Goal: Task Accomplishment & Management: Manage account settings

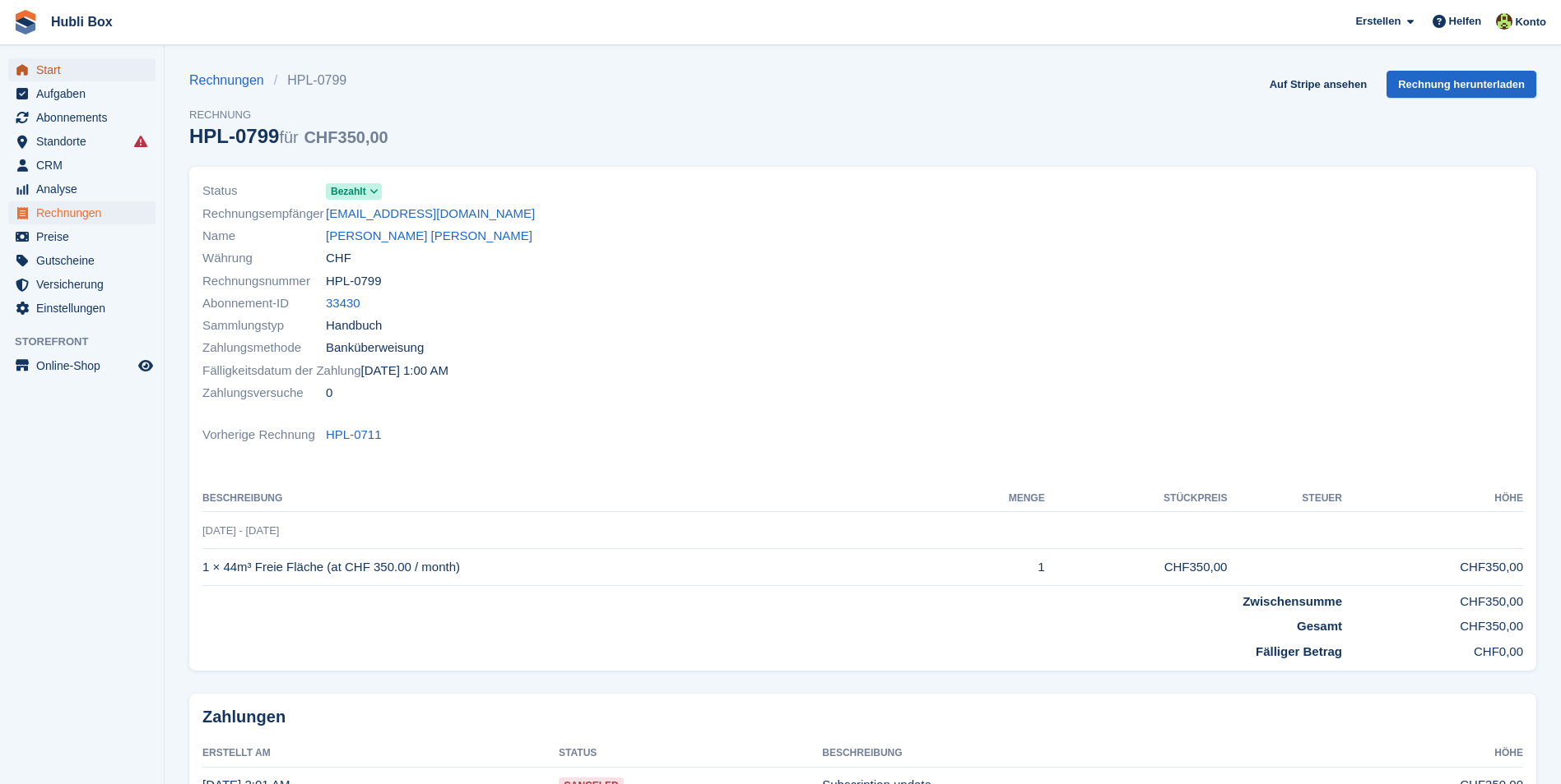
click at [86, 69] on span "Start" at bounding box center [85, 70] width 99 height 23
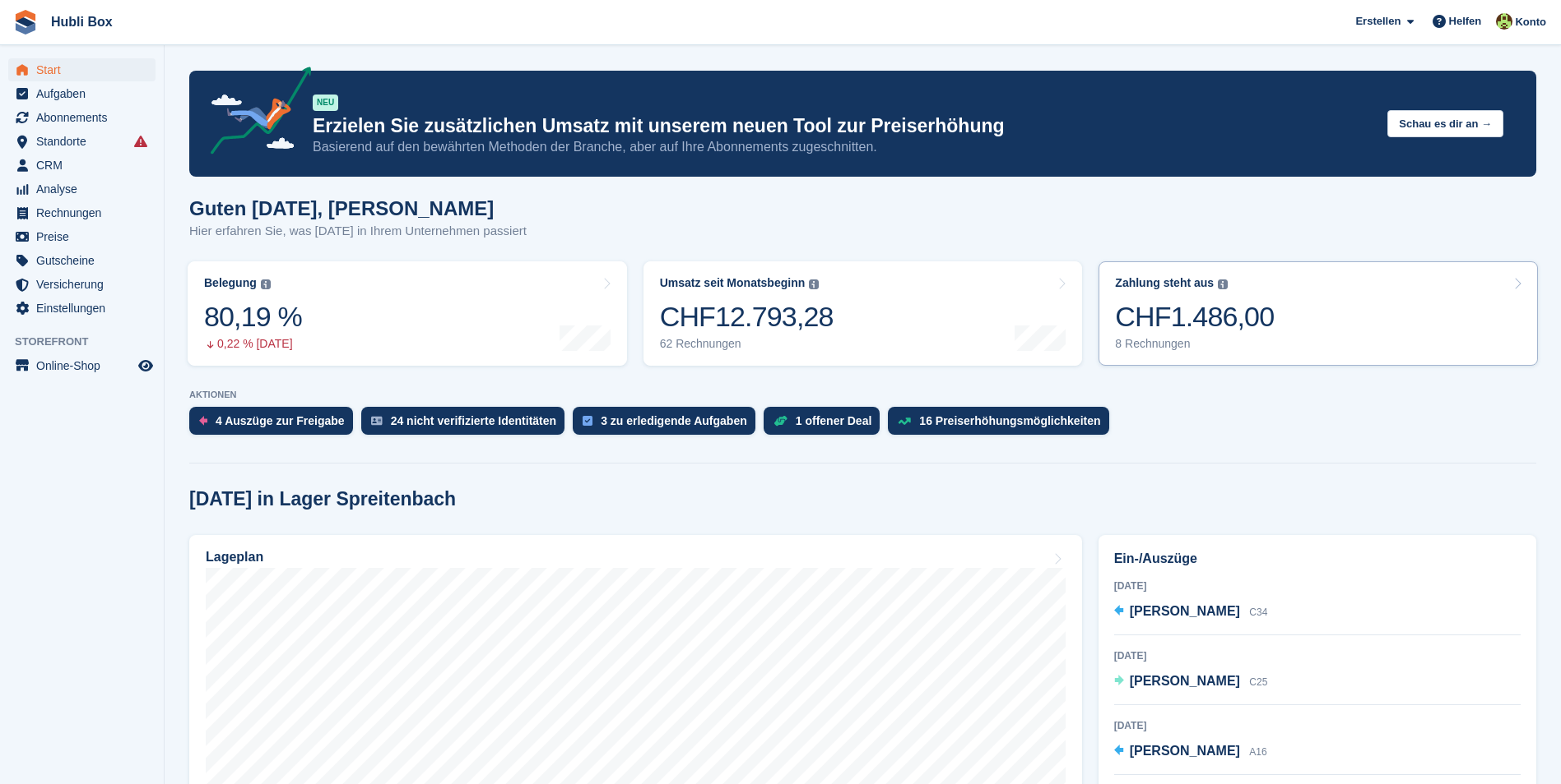
click at [1255, 313] on div "CHF1.486,00" at bounding box center [1194, 317] width 158 height 33
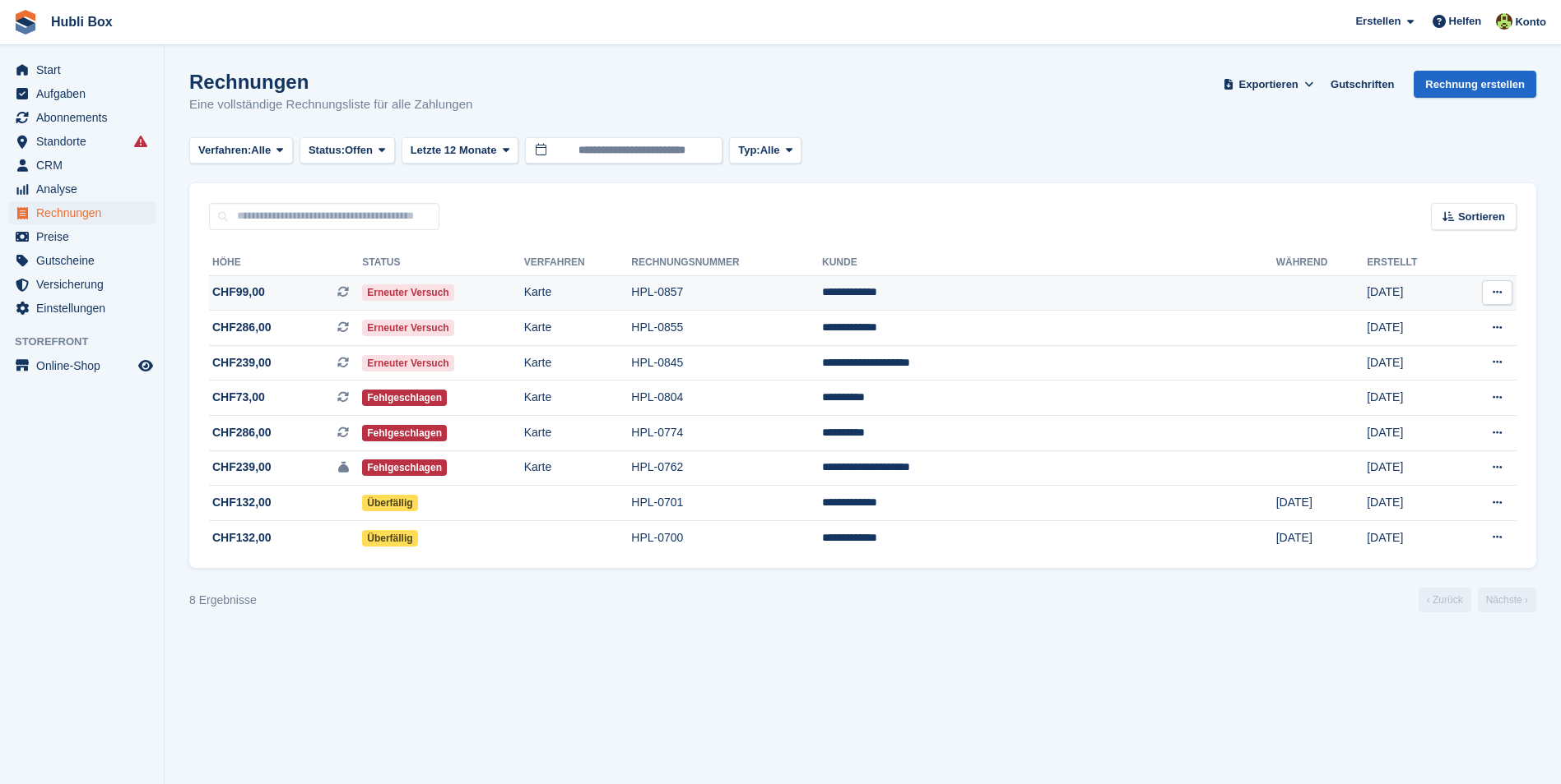
click at [281, 300] on span "CHF99,00 Dies ist eine wiederkehrende Abonnementrechnung." at bounding box center [285, 292] width 153 height 18
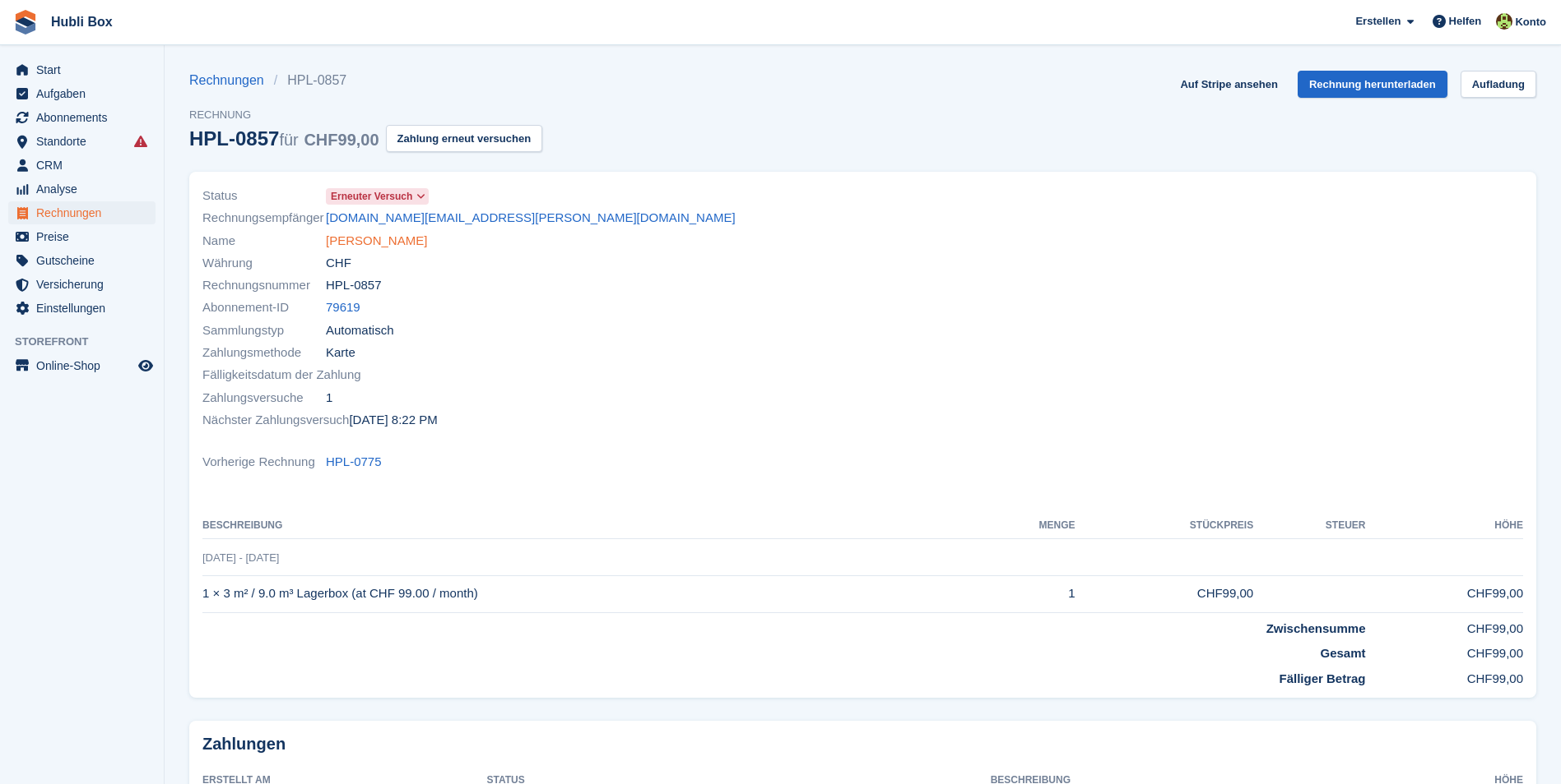
click at [396, 234] on link "[PERSON_NAME]" at bounding box center [376, 240] width 101 height 18
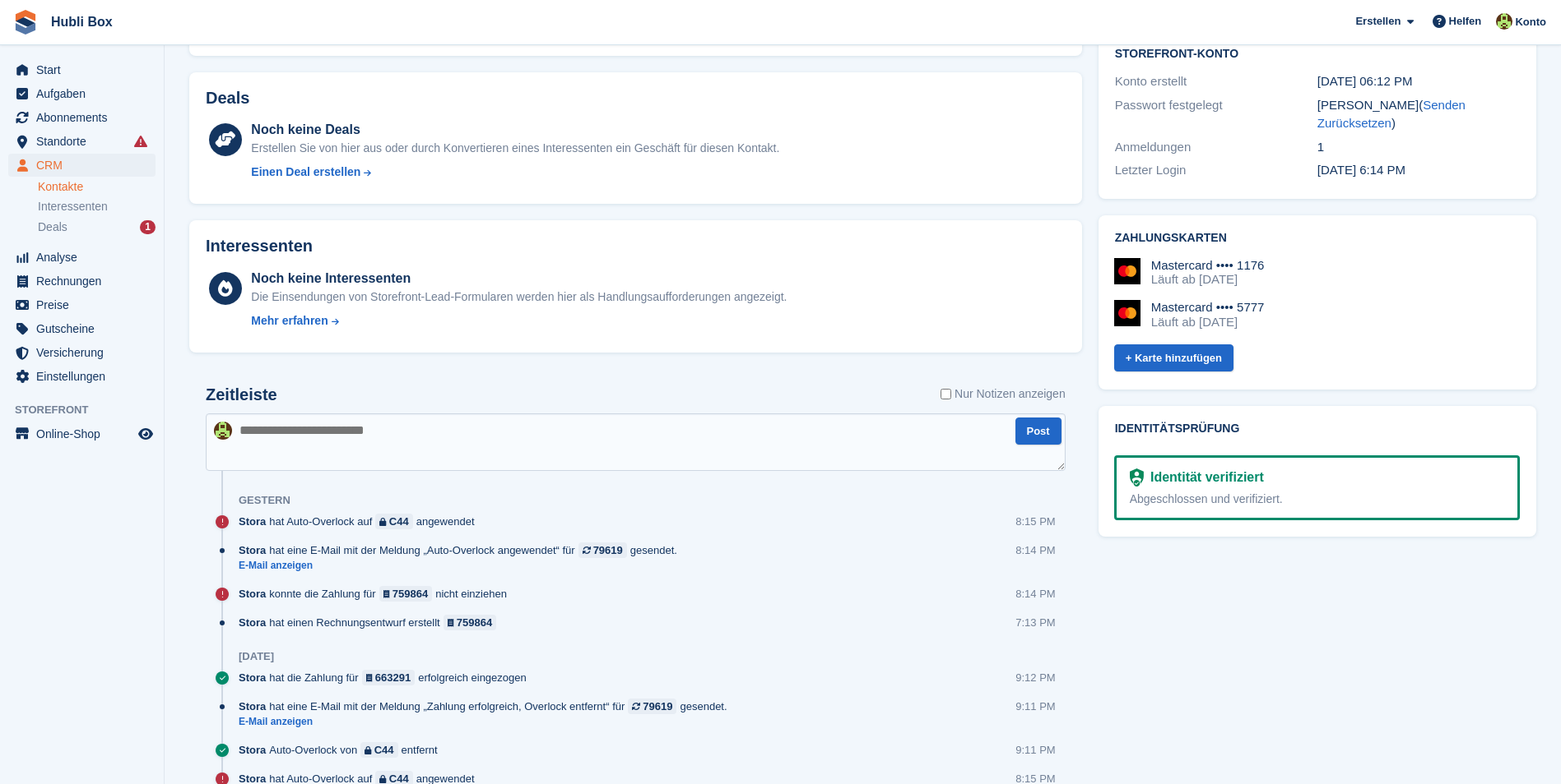
scroll to position [165, 0]
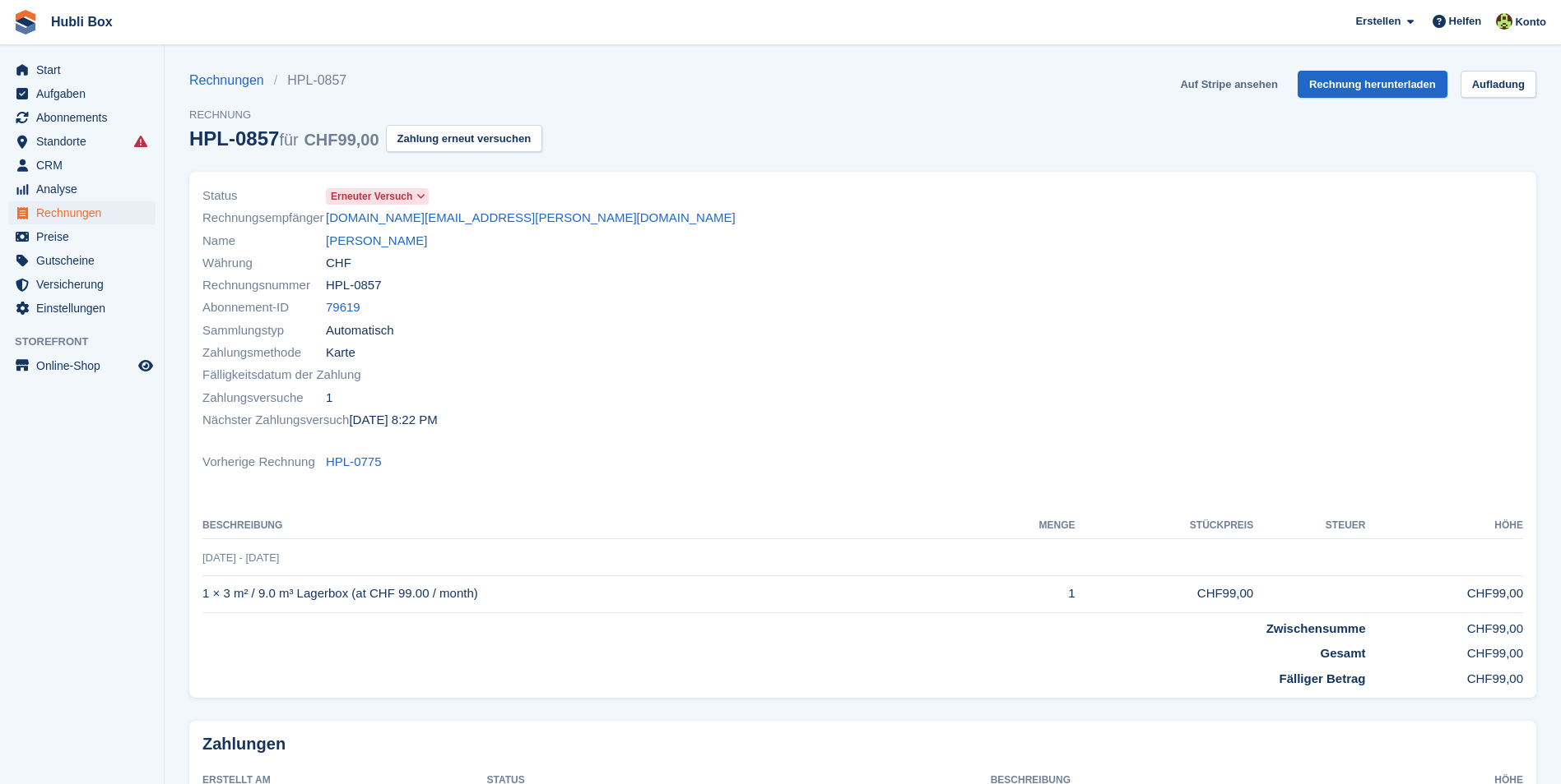
click at [1212, 83] on link "Auf Stripe ansehen" at bounding box center [1227, 84] width 110 height 27
click at [371, 243] on link "Laila Schmidt" at bounding box center [376, 240] width 101 height 18
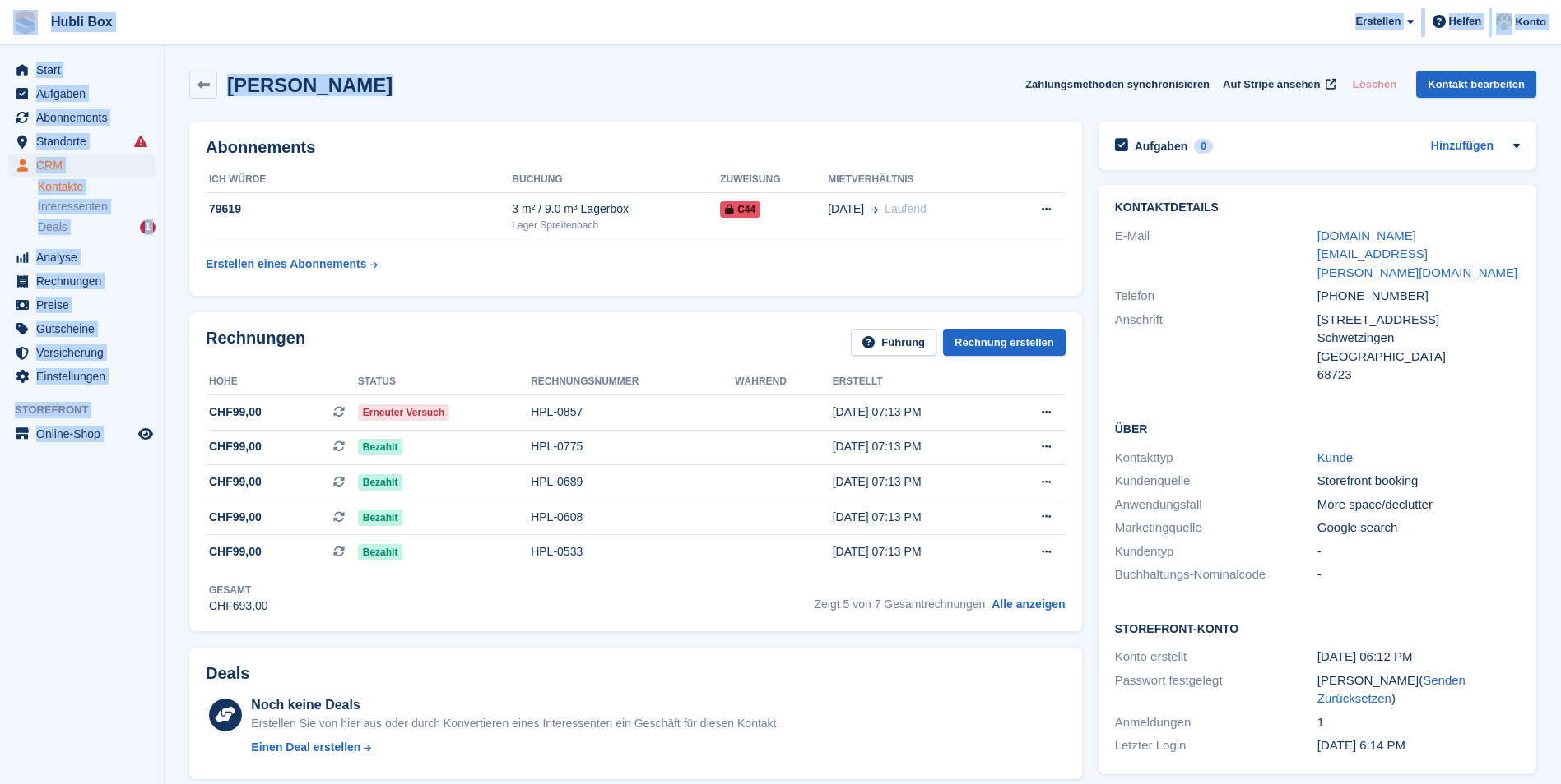
drag, startPoint x: 416, startPoint y: 80, endPoint x: 21, endPoint y: 8, distance: 401.5
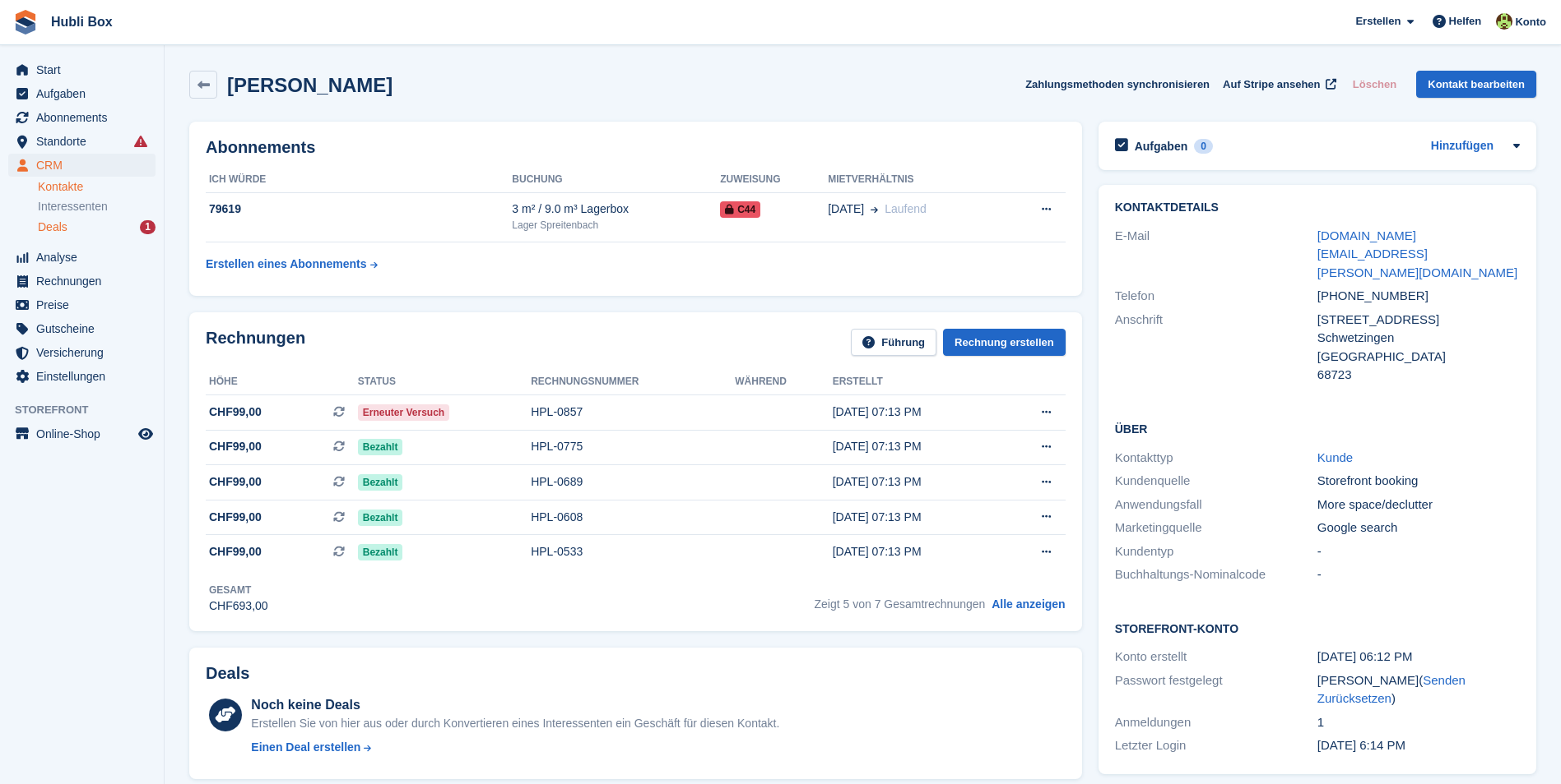
click at [75, 228] on div "Deals 1" at bounding box center [97, 227] width 118 height 16
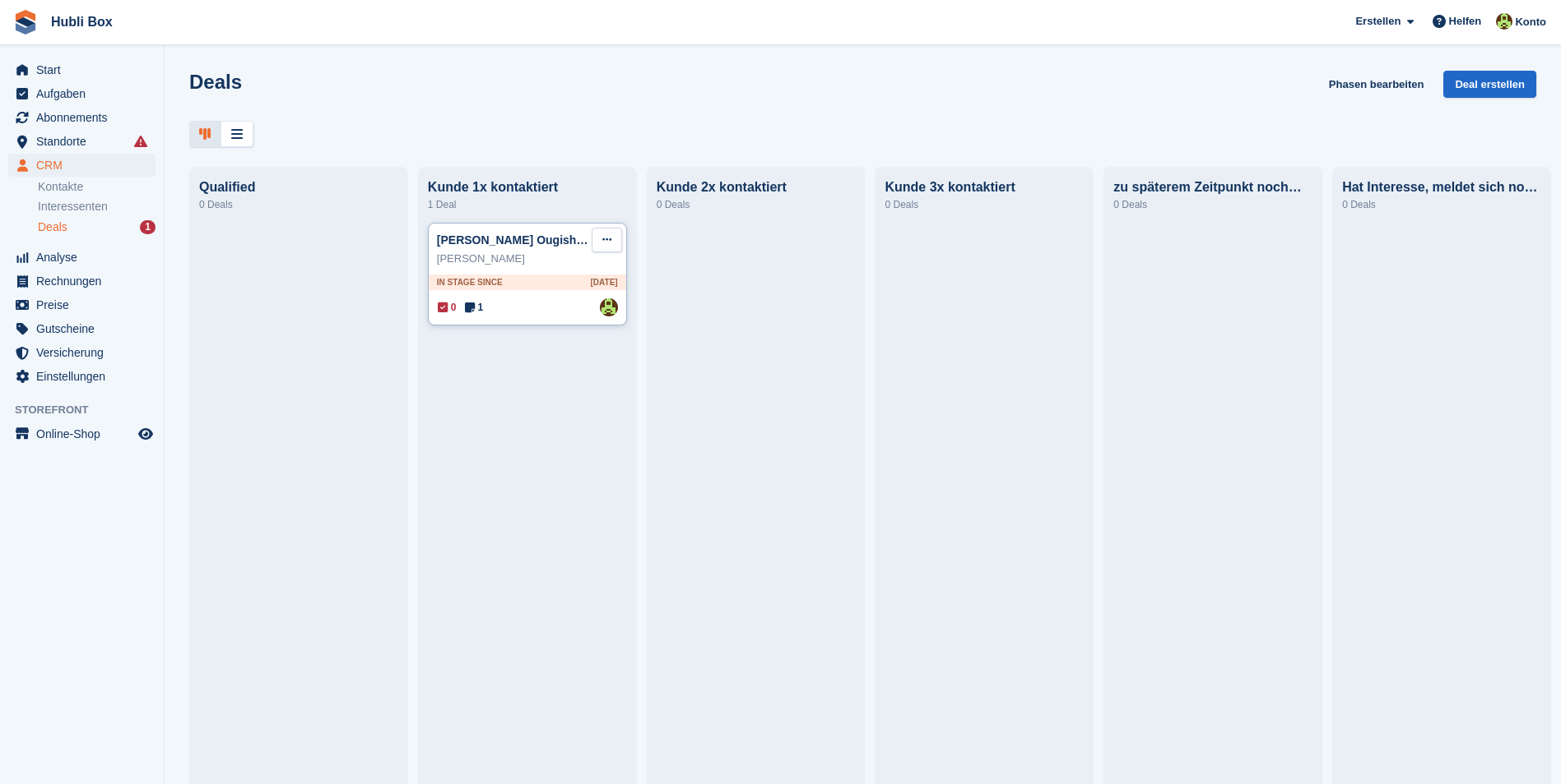
click at [607, 245] on icon at bounding box center [607, 239] width 9 height 11
click at [570, 371] on p "Deal löschen" at bounding box center [542, 379] width 144 height 21
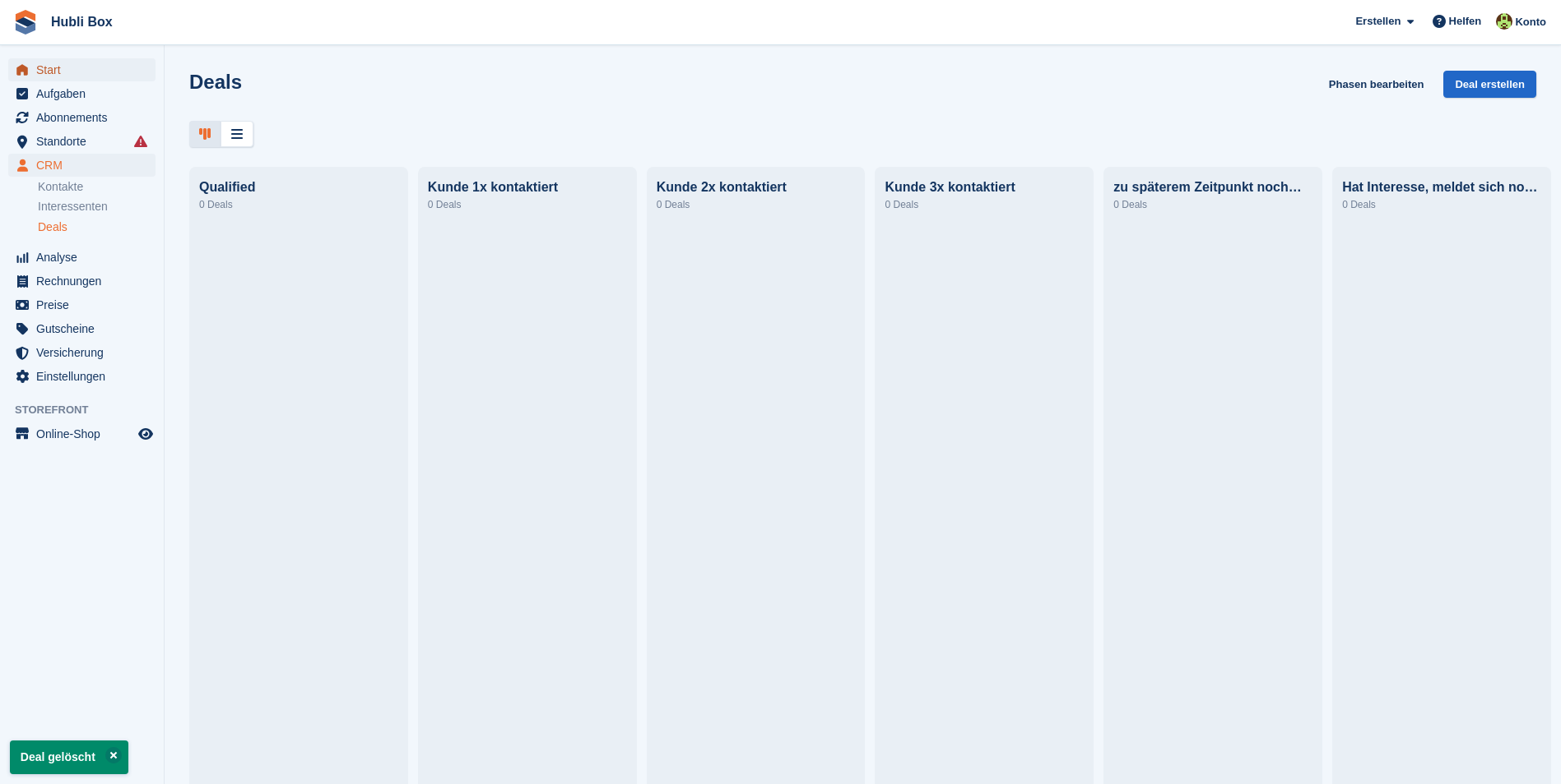
click at [100, 69] on span "Start" at bounding box center [85, 70] width 99 height 23
